Goal: Task Accomplishment & Management: Manage account settings

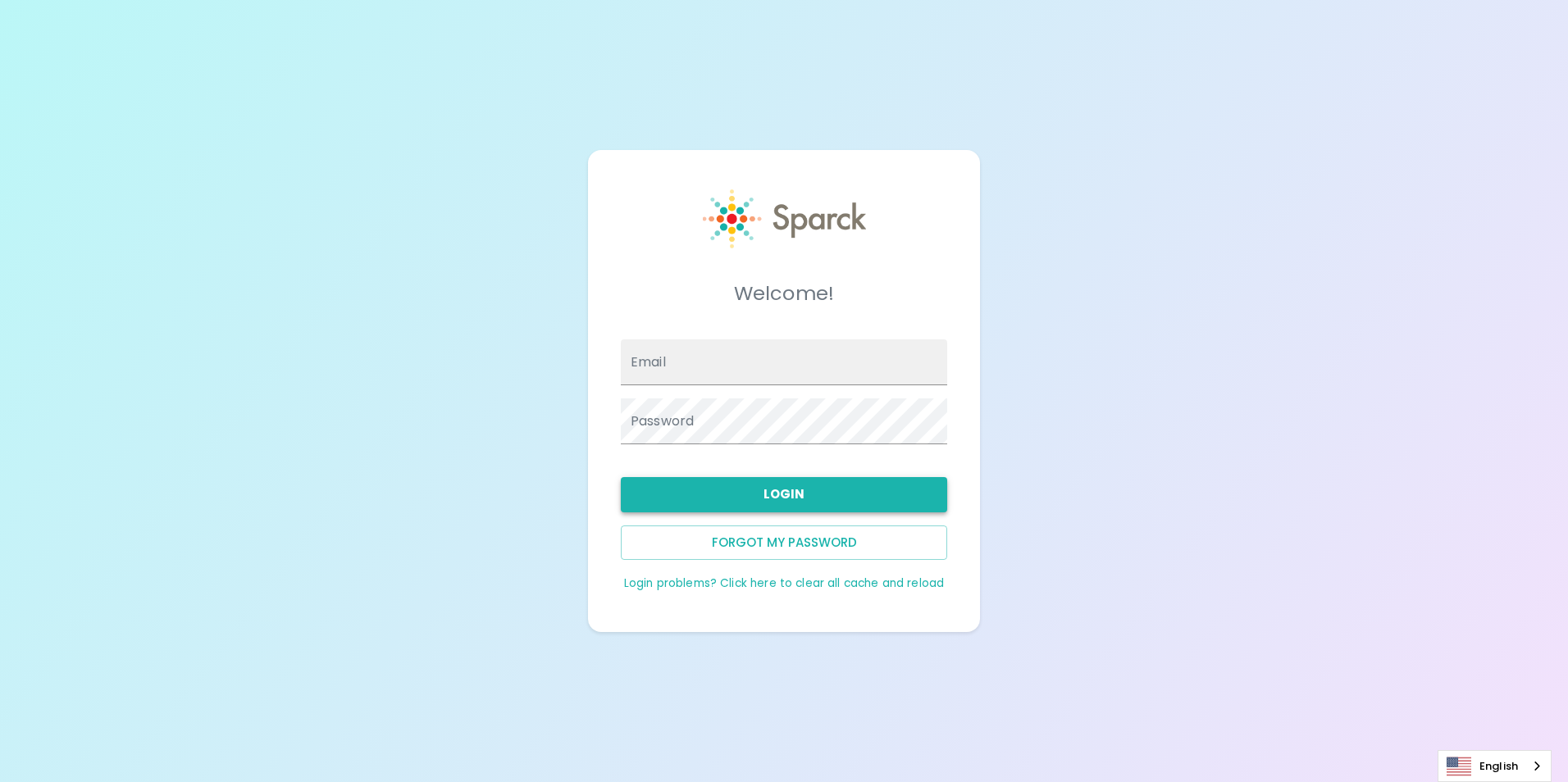
type input "[EMAIL_ADDRESS][DOMAIN_NAME]"
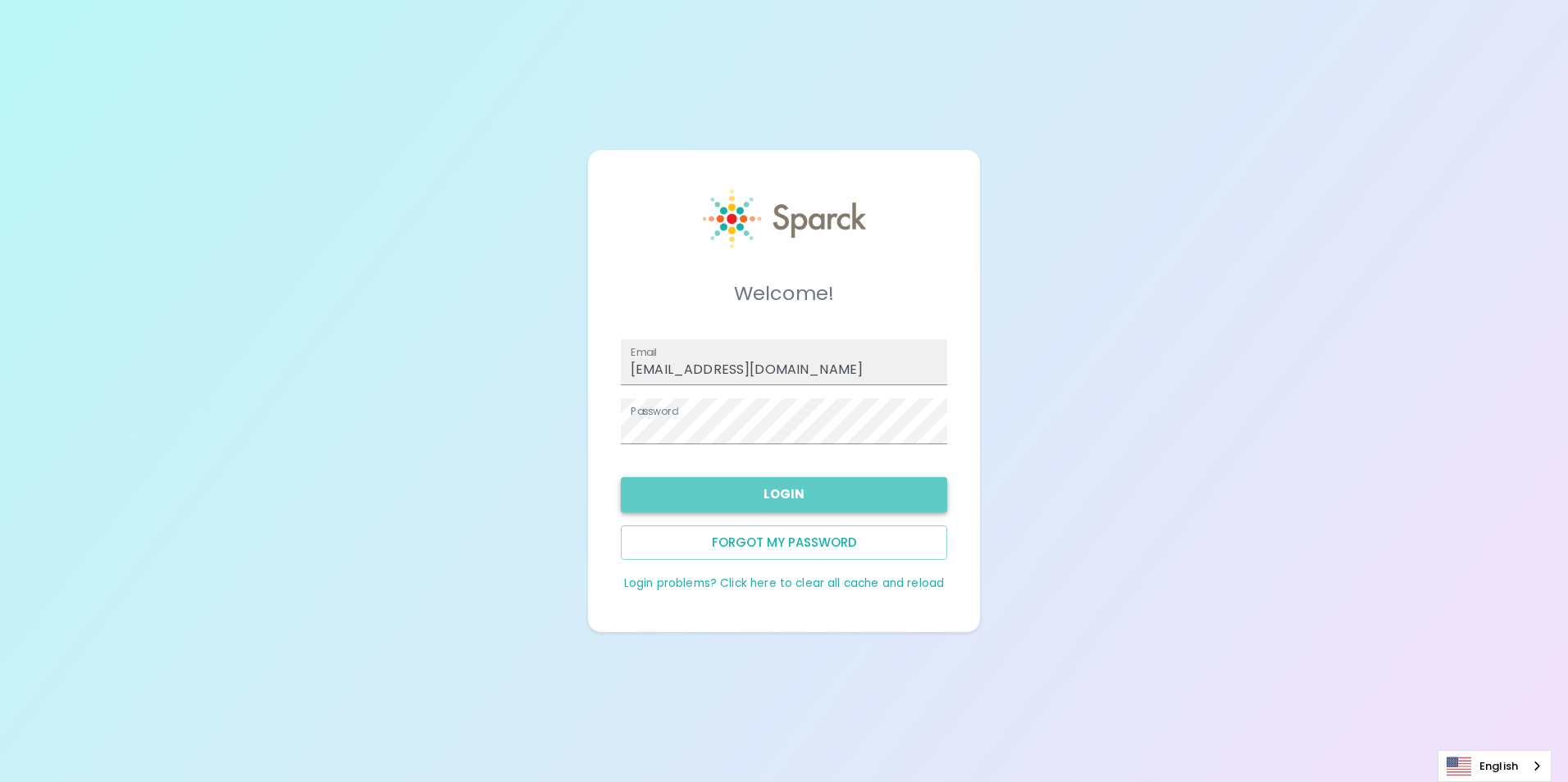
click at [713, 502] on button "Login" at bounding box center [784, 494] width 326 height 35
click at [672, 496] on button "Login" at bounding box center [784, 494] width 326 height 35
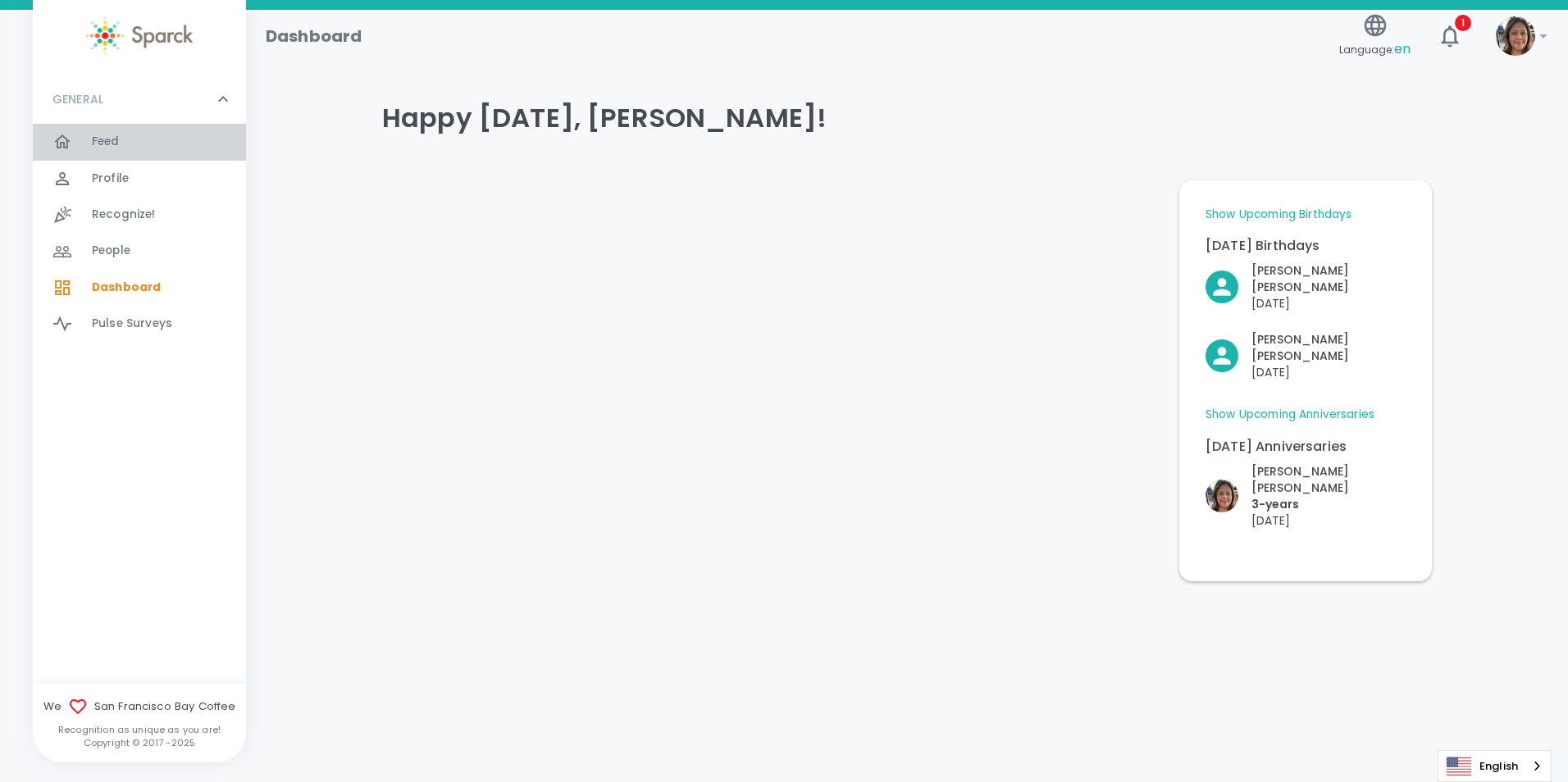
click at [79, 141] on div at bounding box center [72, 142] width 39 height 20
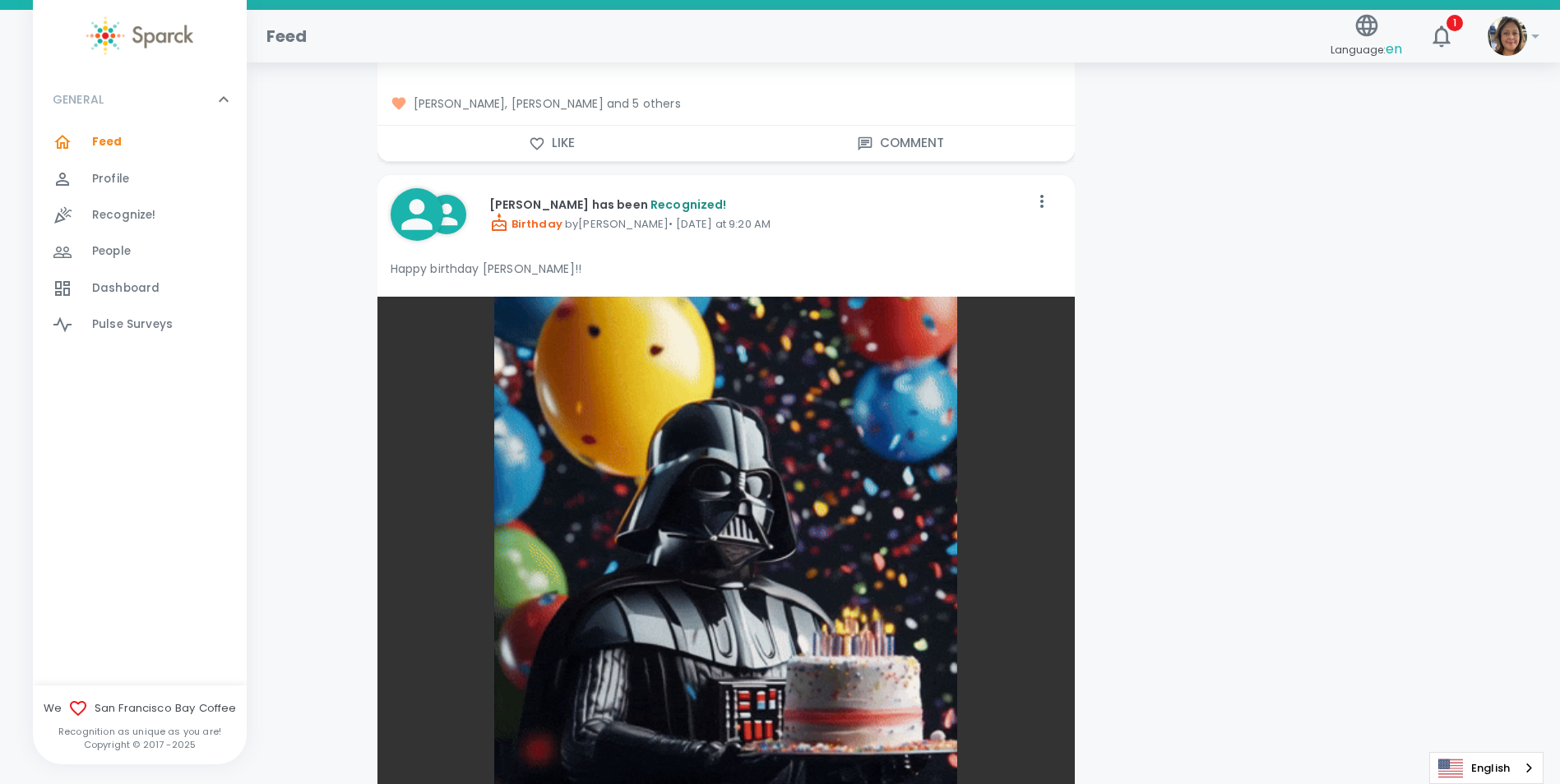
scroll to position [7481, 0]
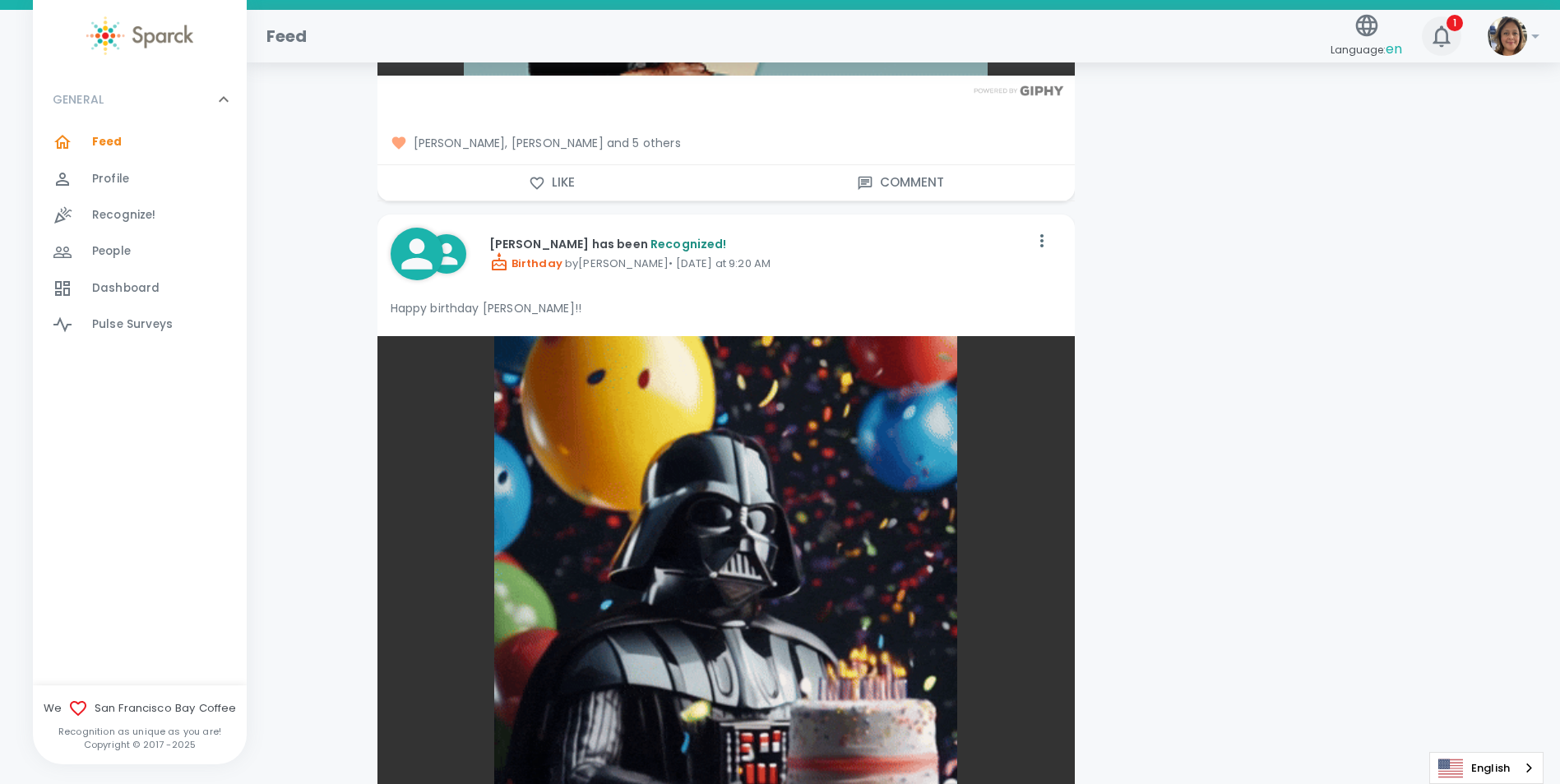
click at [1437, 33] on icon "button" at bounding box center [1440, 36] width 17 height 21
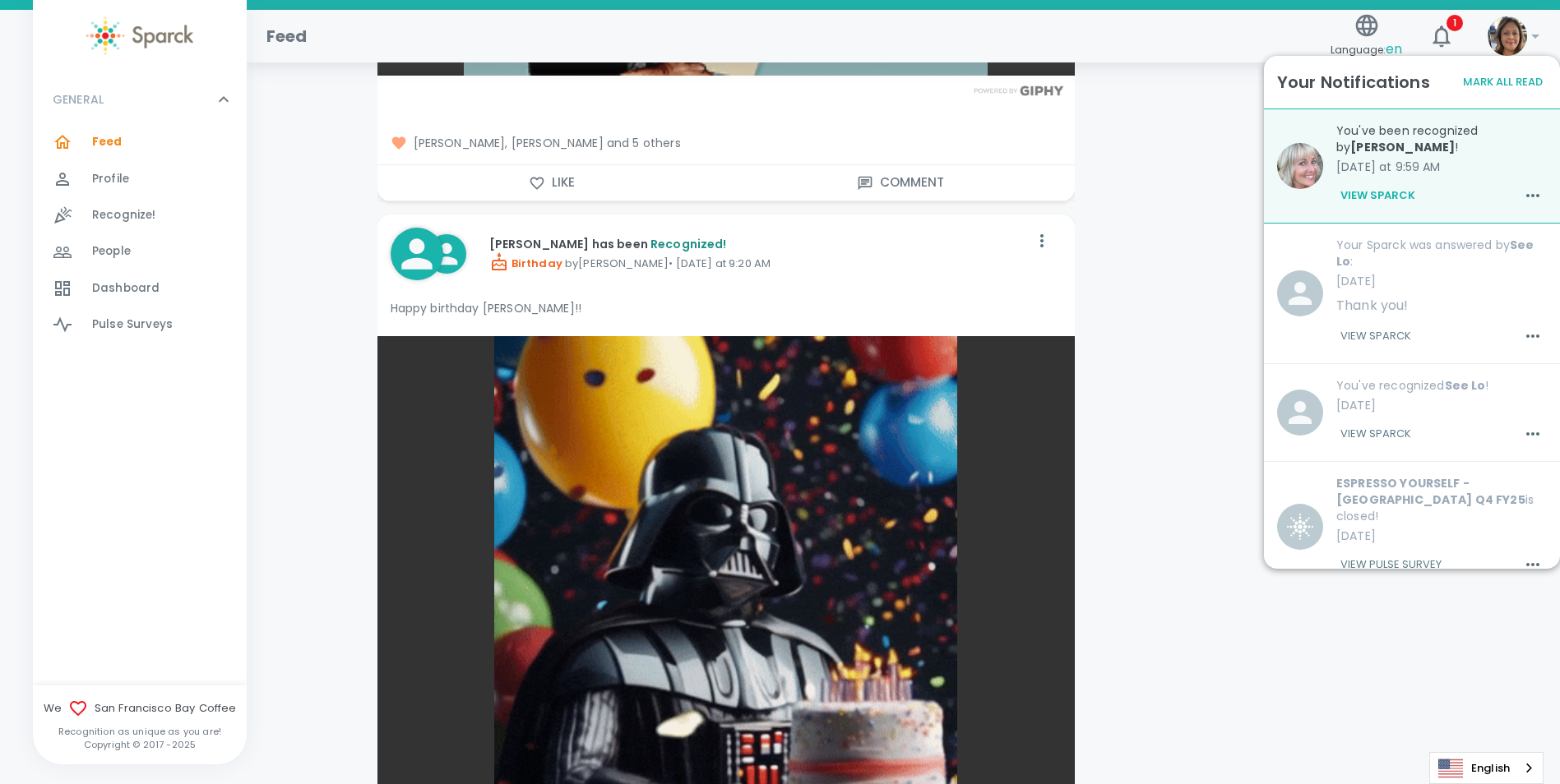
click at [1083, 28] on div "Feed" at bounding box center [788, 30] width 1070 height 40
